Goal: Information Seeking & Learning: Learn about a topic

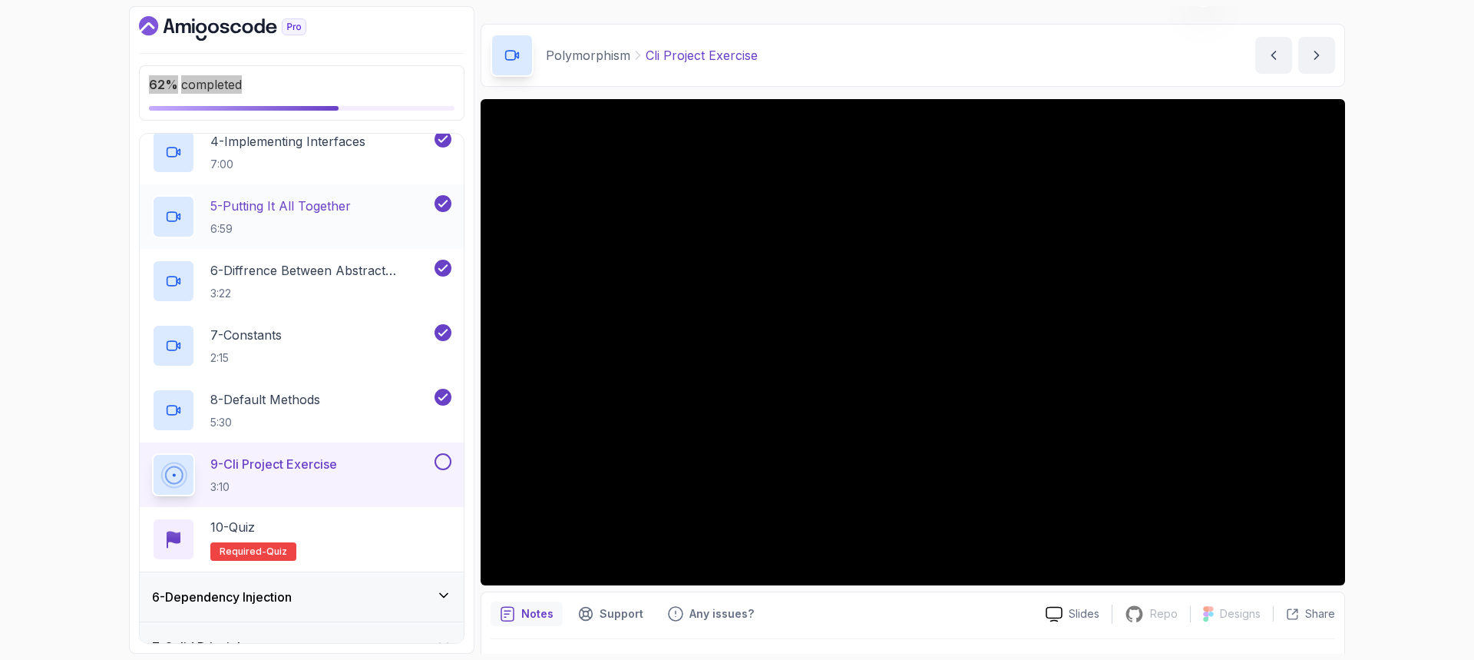
scroll to position [535, 0]
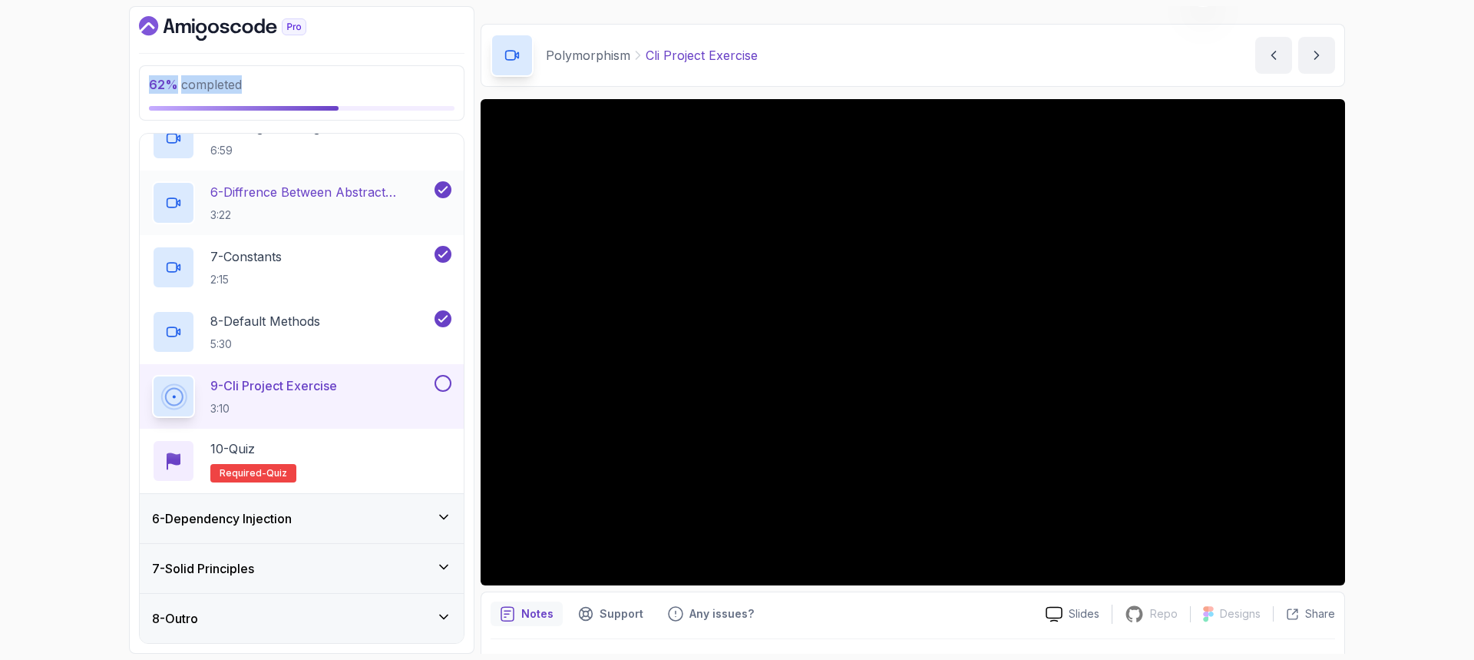
click at [295, 208] on p "3:22" at bounding box center [320, 214] width 221 height 15
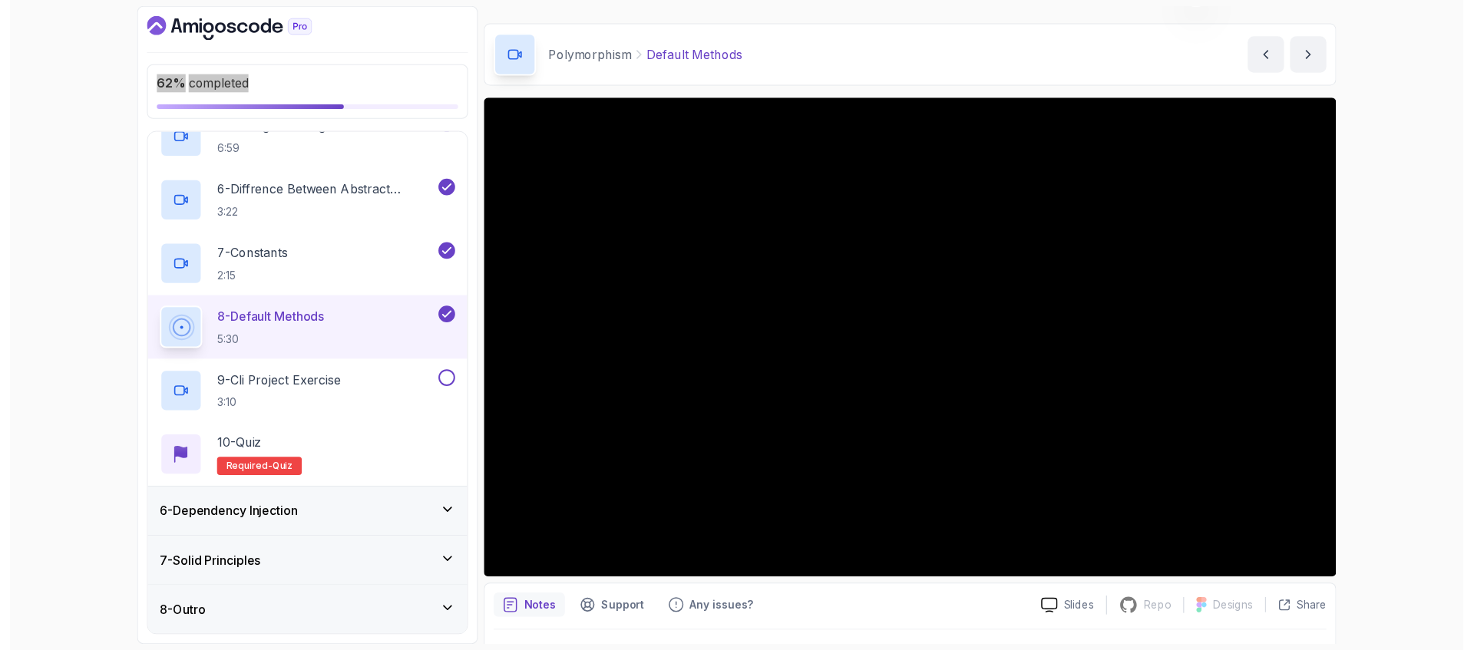
scroll to position [76, 0]
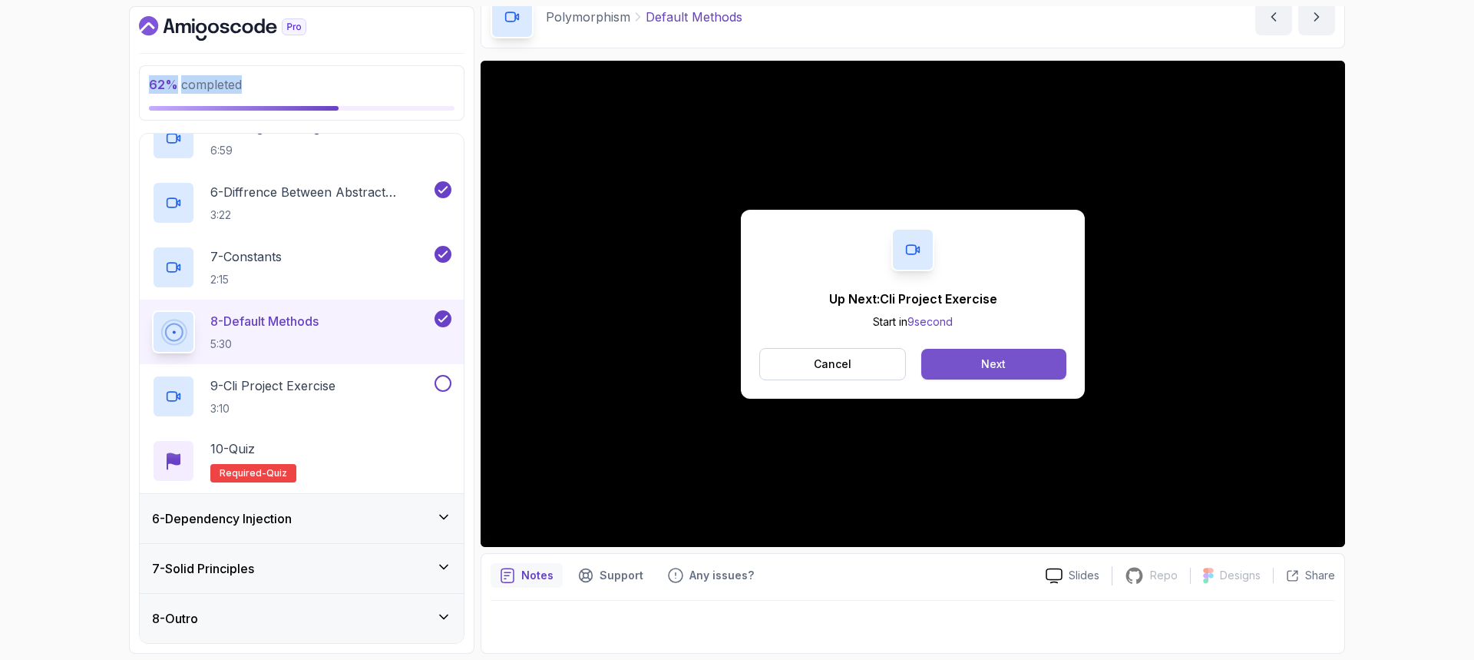
click at [948, 372] on button "Next" at bounding box center [994, 364] width 145 height 31
